Goal: Information Seeking & Learning: Learn about a topic

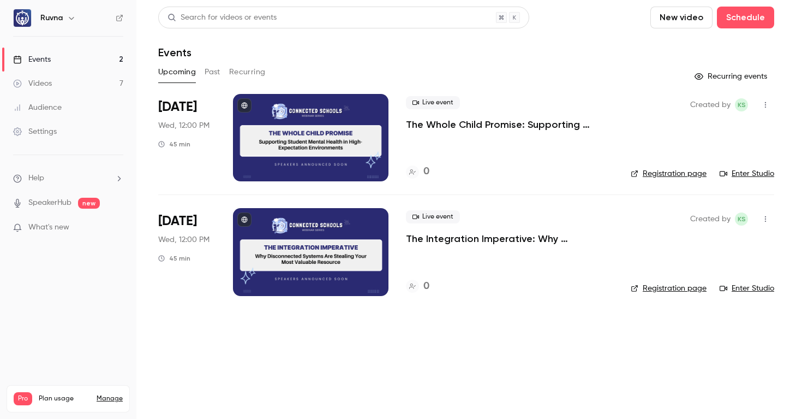
click at [207, 72] on button "Past" at bounding box center [213, 71] width 16 height 17
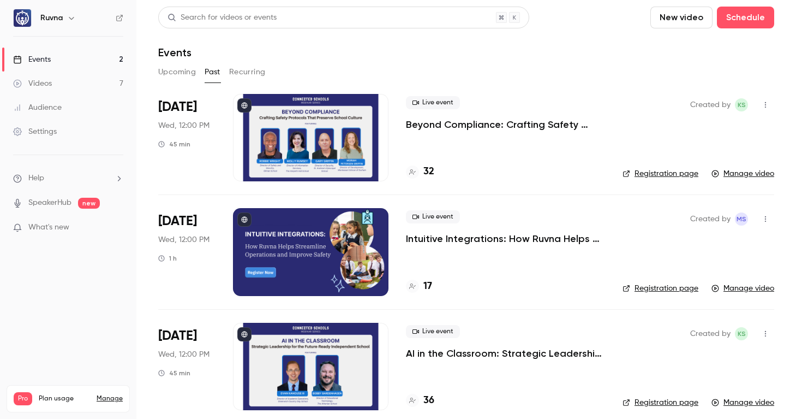
click at [433, 128] on p "Beyond Compliance: Crafting Safety Protocols That Preserve School Culture" at bounding box center [505, 124] width 199 height 13
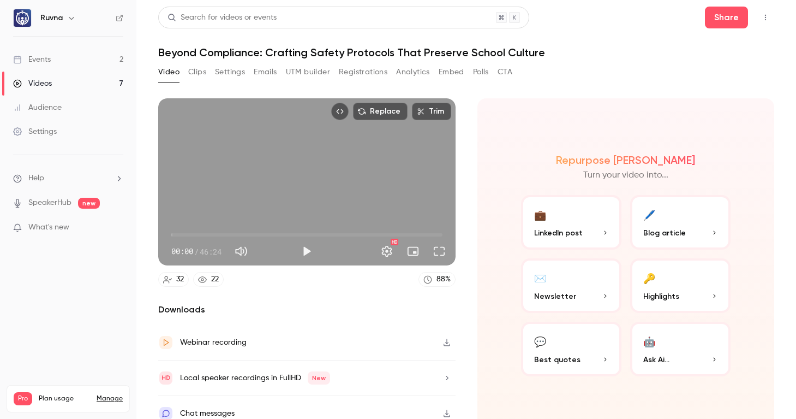
click at [301, 76] on button "UTM builder" at bounding box center [308, 71] width 44 height 17
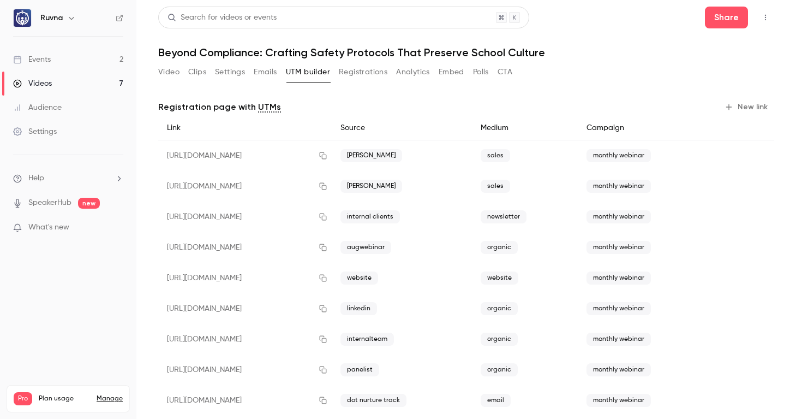
click at [266, 75] on button "Emails" at bounding box center [265, 71] width 23 height 17
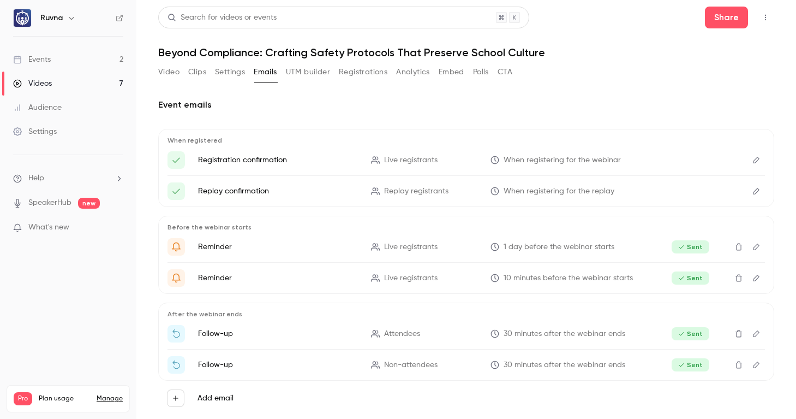
click at [370, 74] on button "Registrations" at bounding box center [363, 71] width 49 height 17
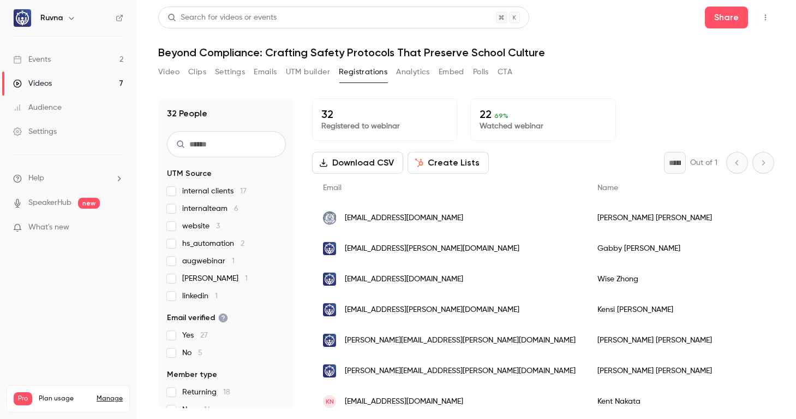
click at [434, 159] on button "Create Lists" at bounding box center [448, 163] width 81 height 22
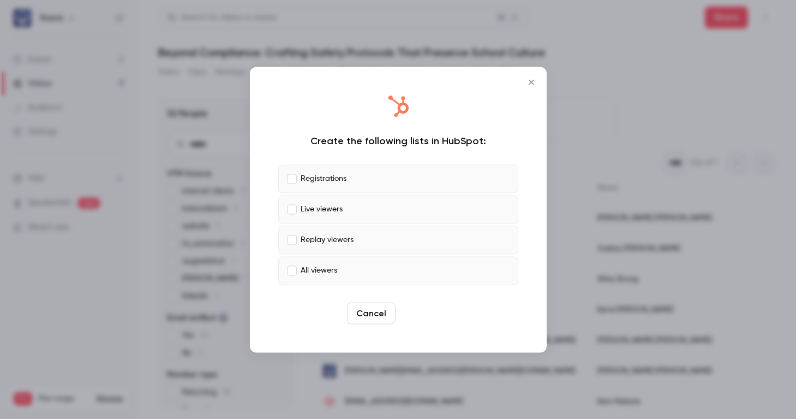
click at [414, 312] on button "Create" at bounding box center [424, 313] width 49 height 22
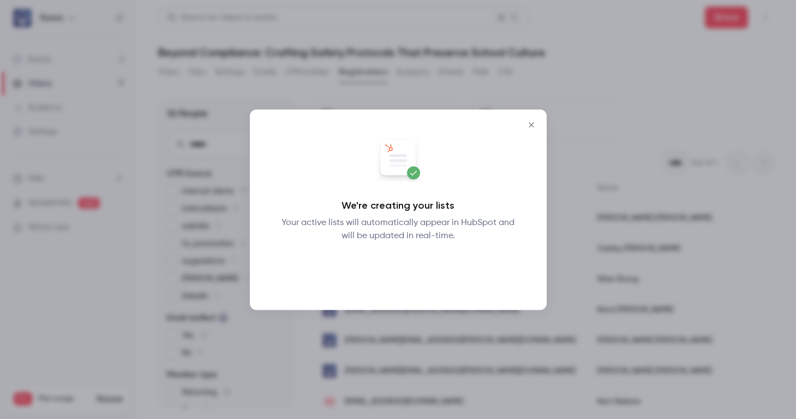
click at [399, 267] on button "Okay" at bounding box center [398, 270] width 40 height 22
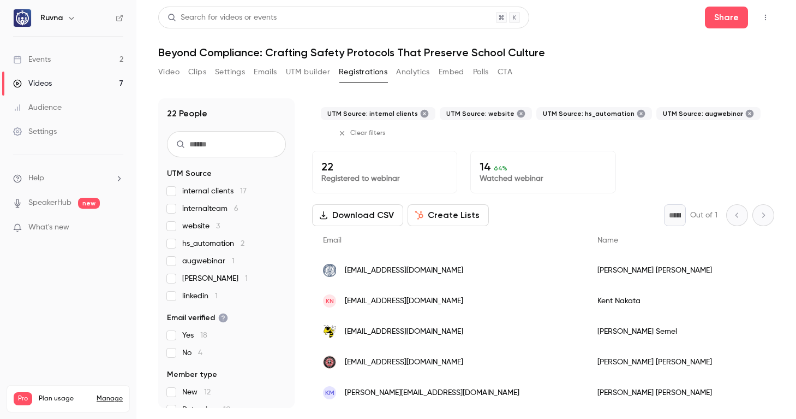
click at [176, 282] on label "[PERSON_NAME] 1" at bounding box center [226, 278] width 119 height 11
click at [173, 248] on label "hs_automation 2" at bounding box center [226, 243] width 119 height 11
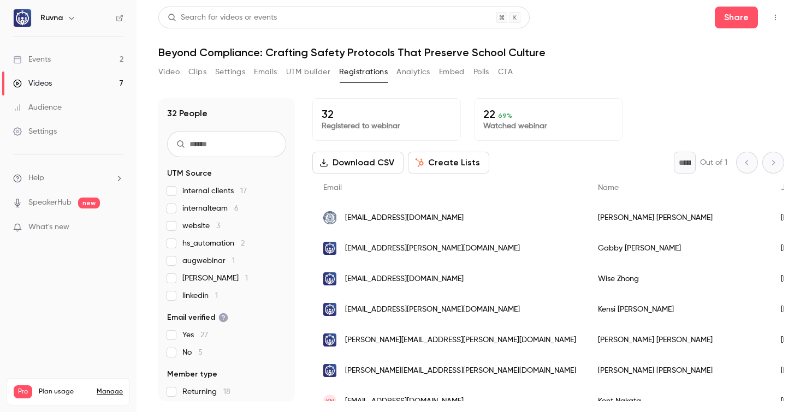
click at [70, 62] on link "Events 2" at bounding box center [68, 59] width 136 height 24
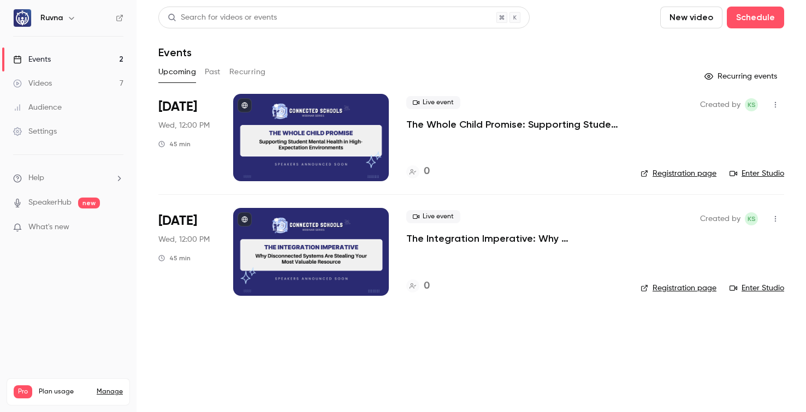
click at [211, 72] on button "Past" at bounding box center [213, 71] width 16 height 17
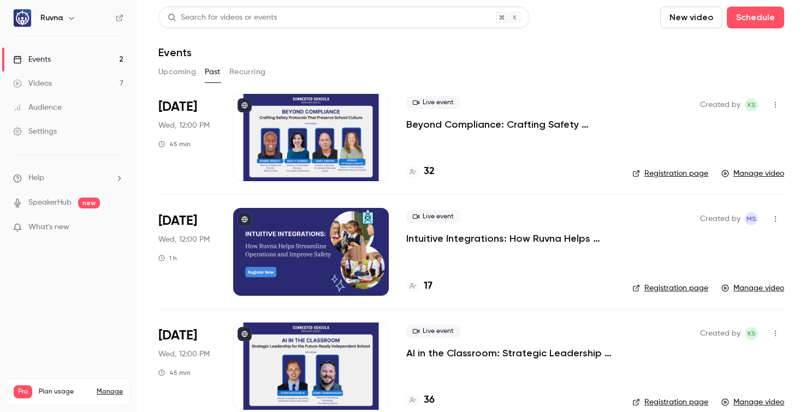
click at [442, 240] on p "Intuitive Integrations: How Ruvna Helps Streamline Operations and Improve Safety" at bounding box center [510, 238] width 208 height 13
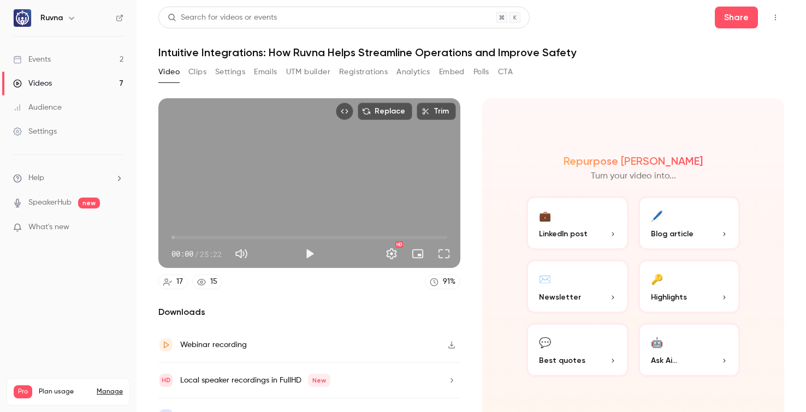
click at [232, 75] on button "Settings" at bounding box center [230, 71] width 30 height 17
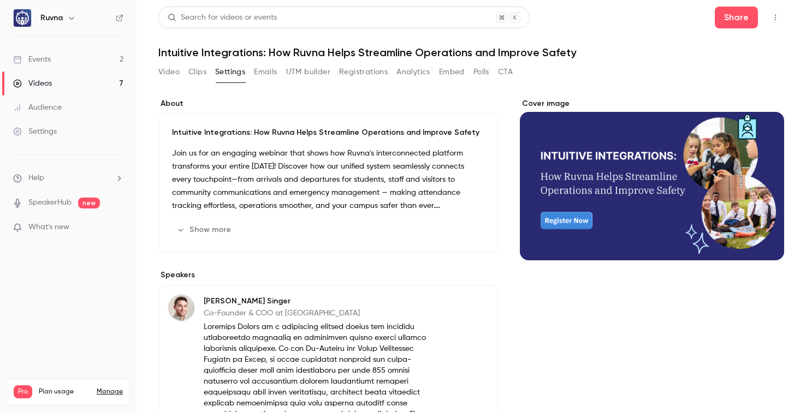
click at [365, 71] on button "Registrations" at bounding box center [363, 71] width 49 height 17
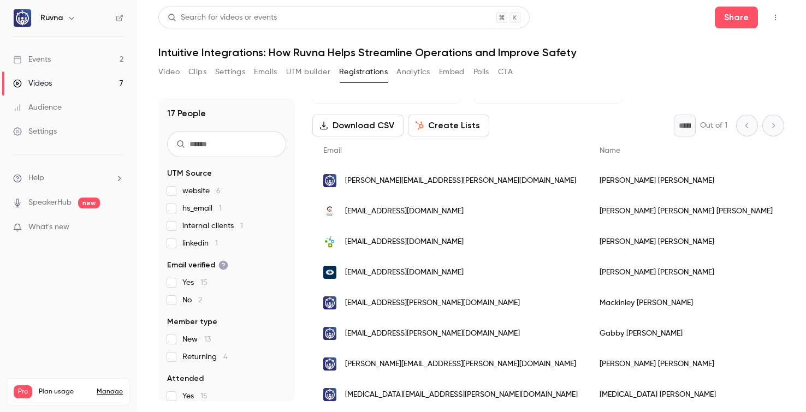
scroll to position [32, 0]
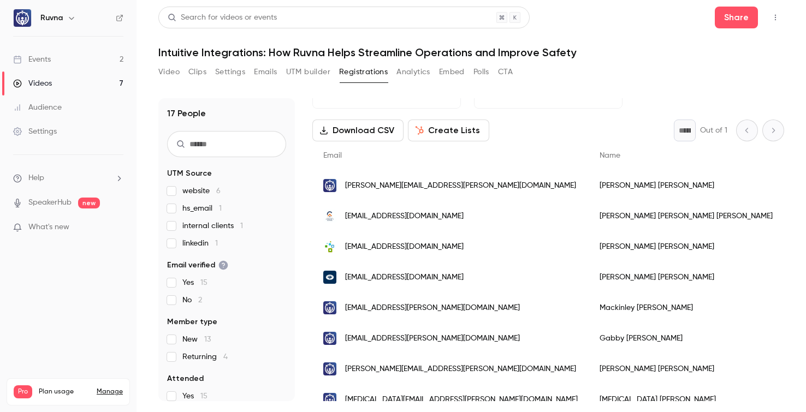
click at [367, 275] on span "[EMAIL_ADDRESS][DOMAIN_NAME]" at bounding box center [404, 277] width 118 height 11
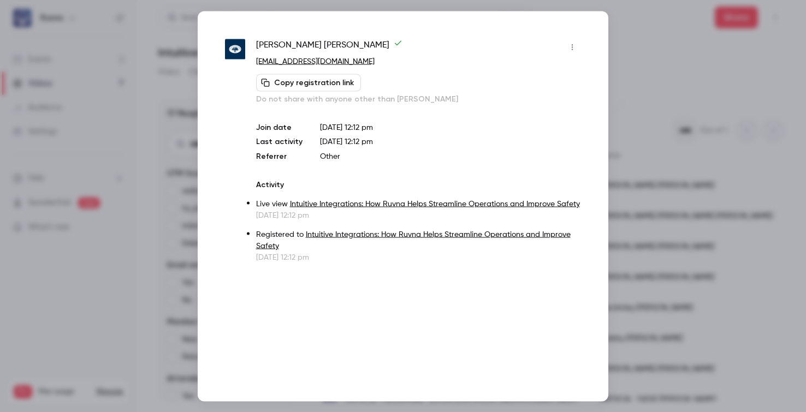
click at [652, 77] on div at bounding box center [403, 206] width 806 height 412
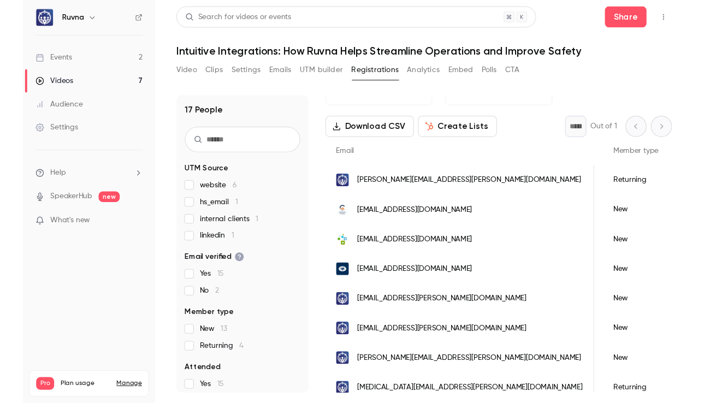
scroll to position [0, 287]
